Goal: Navigation & Orientation: Understand site structure

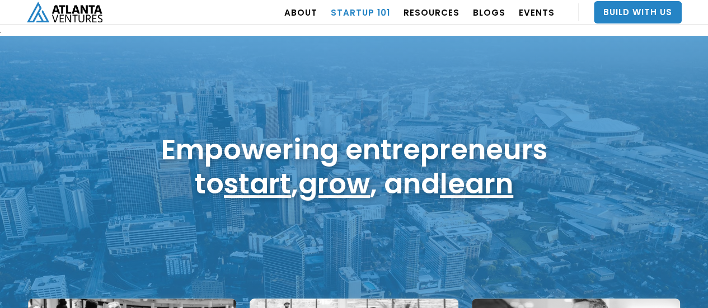
click at [366, 14] on link "Startup 101" at bounding box center [360, 12] width 59 height 31
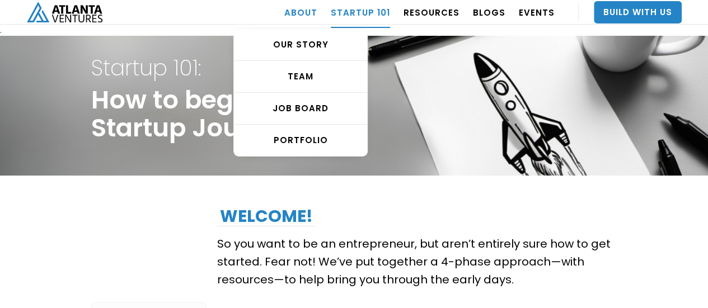
click at [307, 18] on link "ABOUT" at bounding box center [300, 12] width 33 height 31
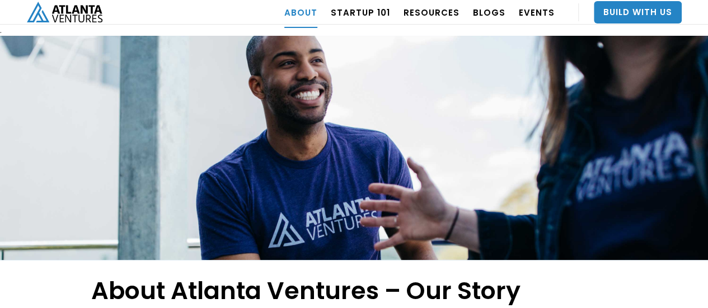
click at [70, 13] on img "home" at bounding box center [65, 12] width 76 height 21
